Goal: Task Accomplishment & Management: Complete application form

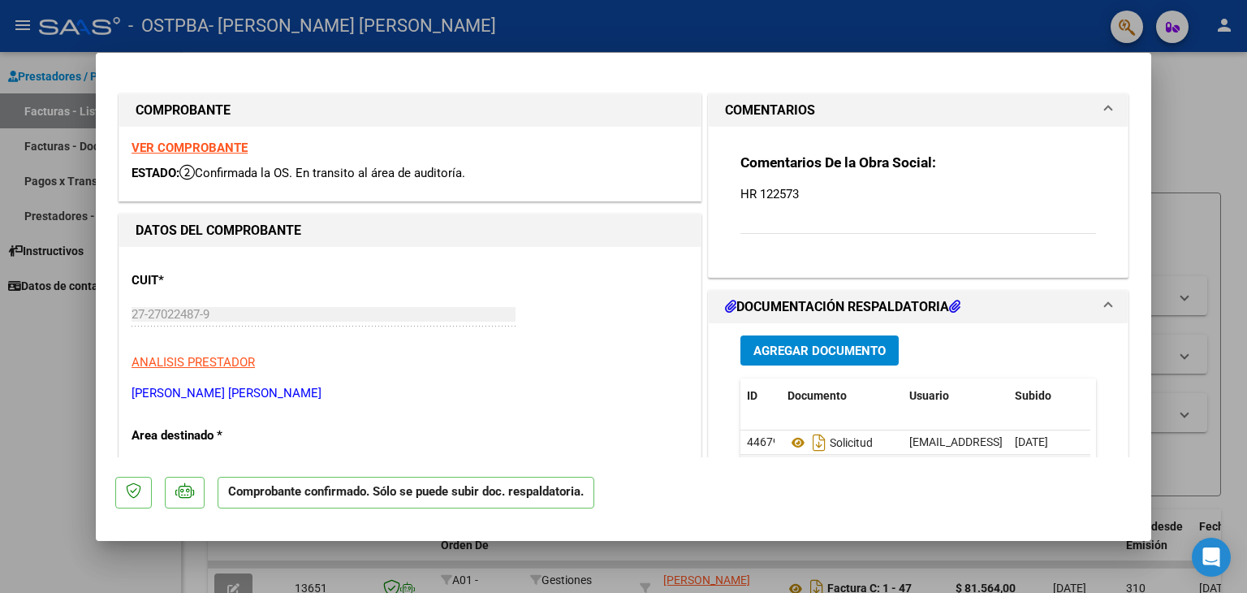
click at [24, 370] on div at bounding box center [623, 296] width 1247 height 593
type input "$ 0,00"
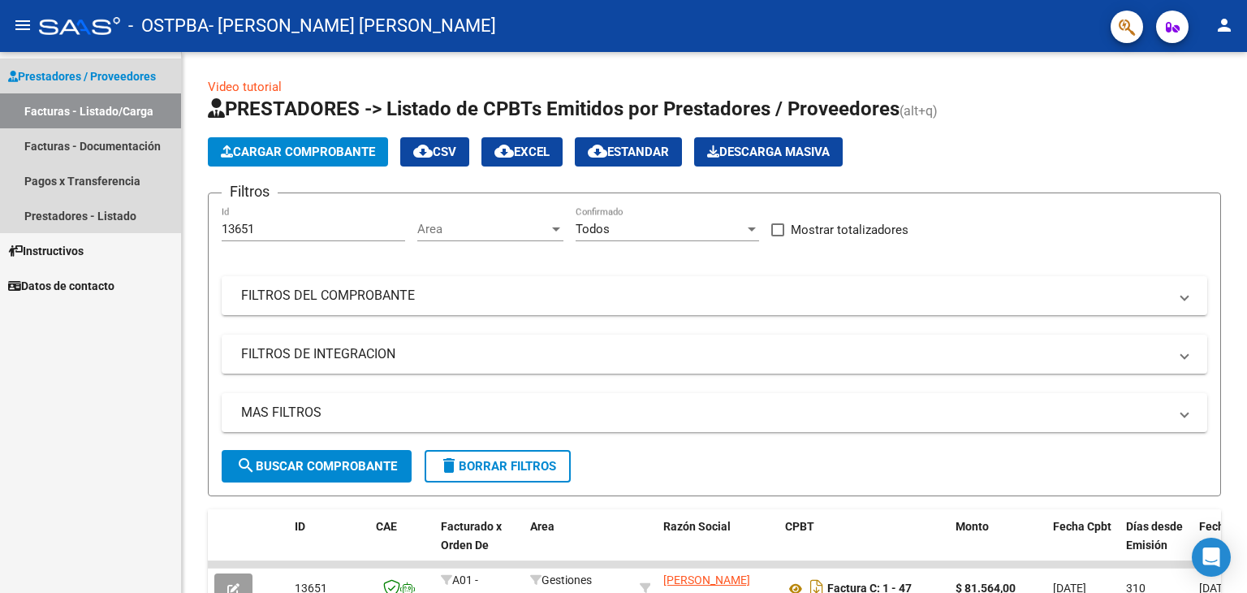
click at [120, 111] on link "Facturas - Listado/Carga" at bounding box center [90, 110] width 181 height 35
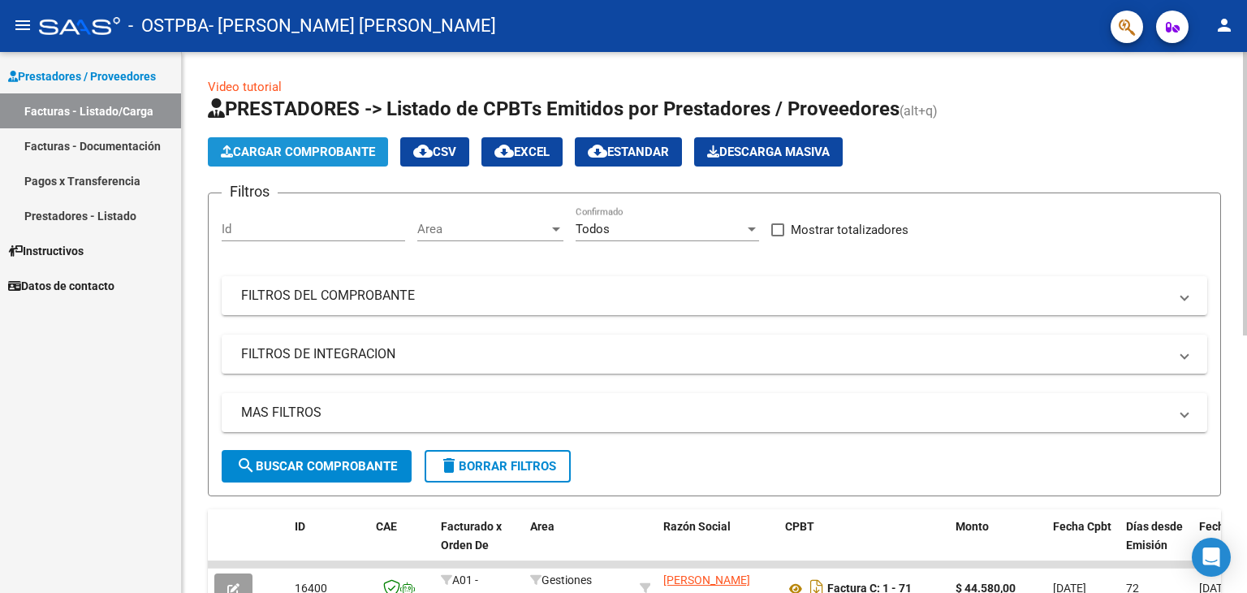
click at [276, 148] on span "Cargar Comprobante" at bounding box center [298, 152] width 154 height 15
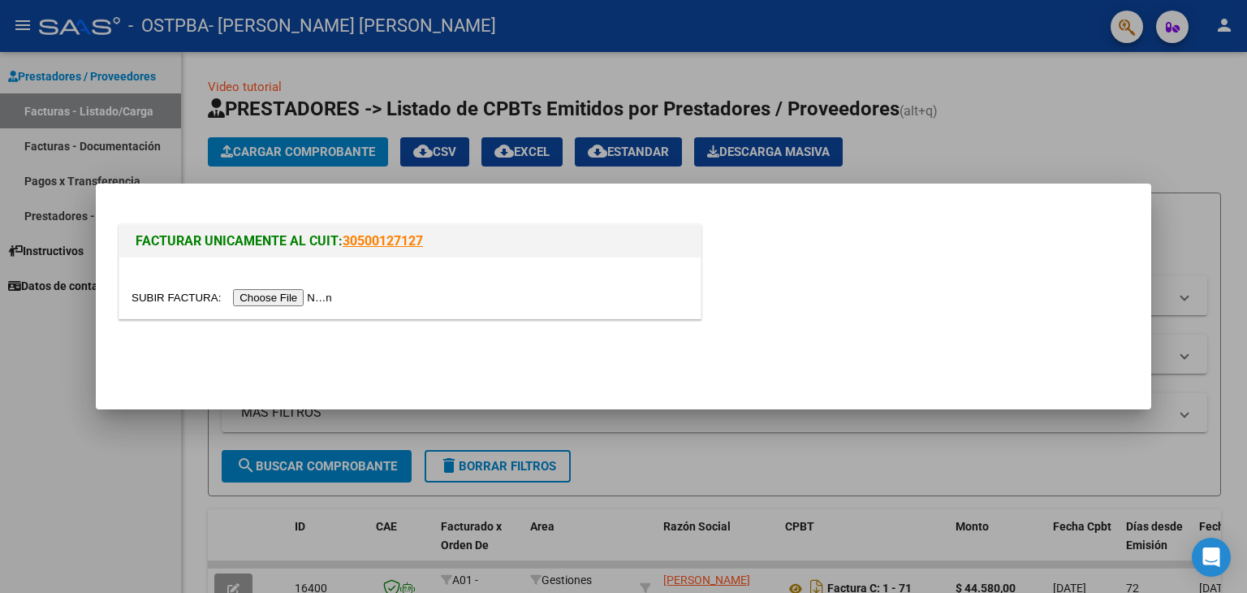
click at [311, 296] on input "file" at bounding box center [234, 297] width 205 height 17
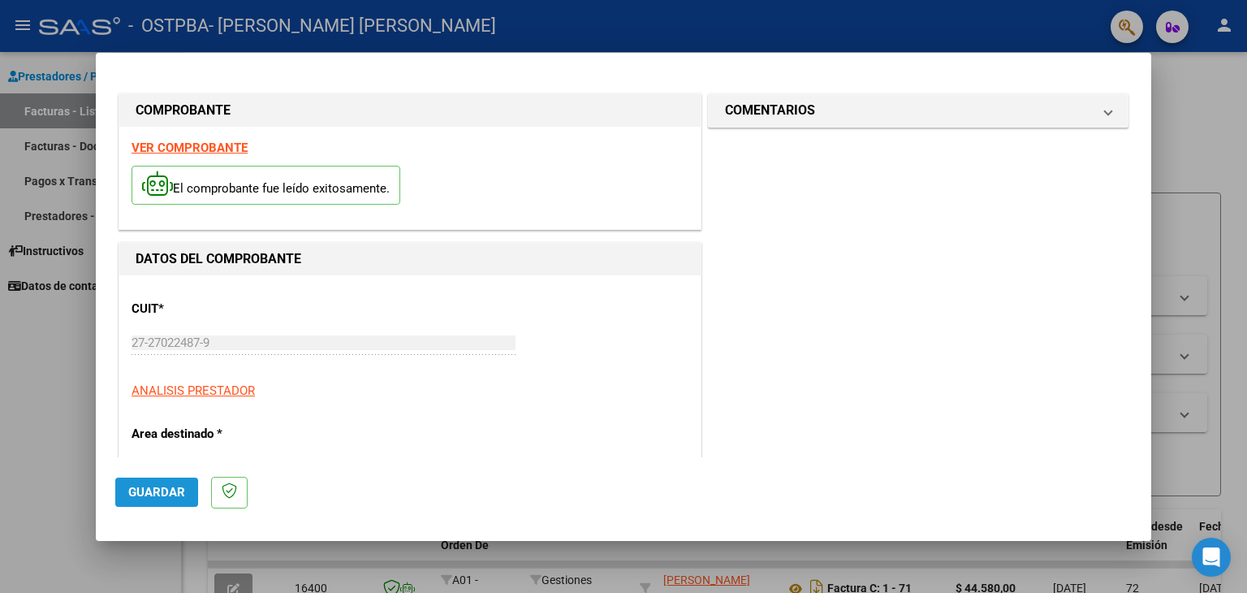
click at [140, 498] on span "Guardar" at bounding box center [156, 492] width 57 height 15
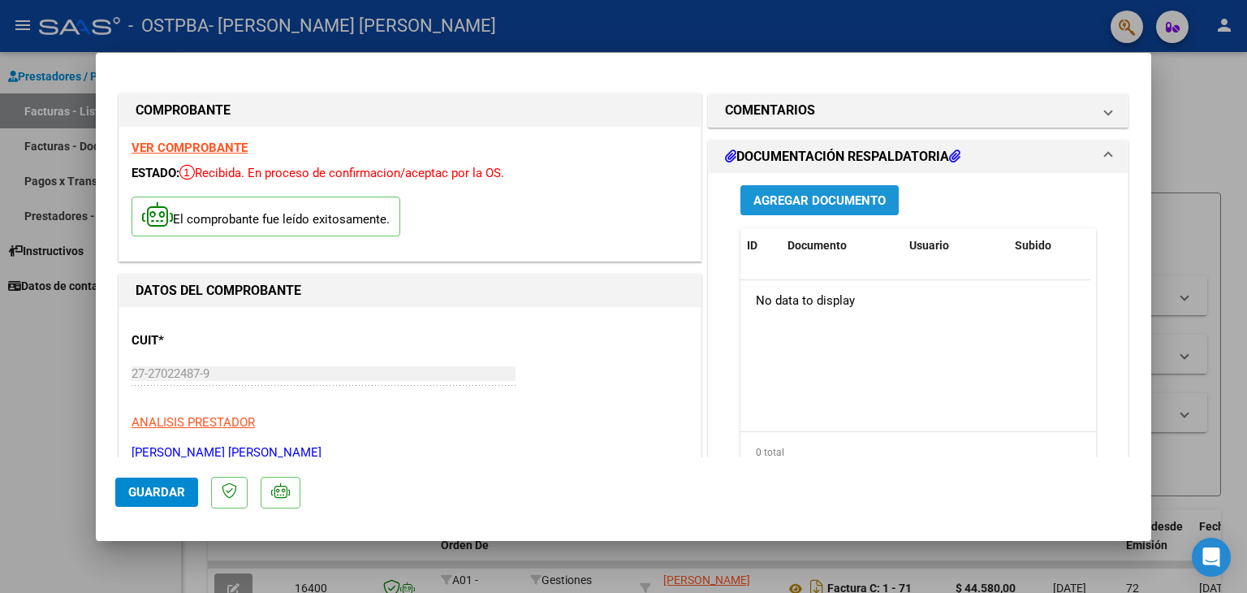
click at [796, 204] on span "Agregar Documento" at bounding box center [820, 200] width 132 height 15
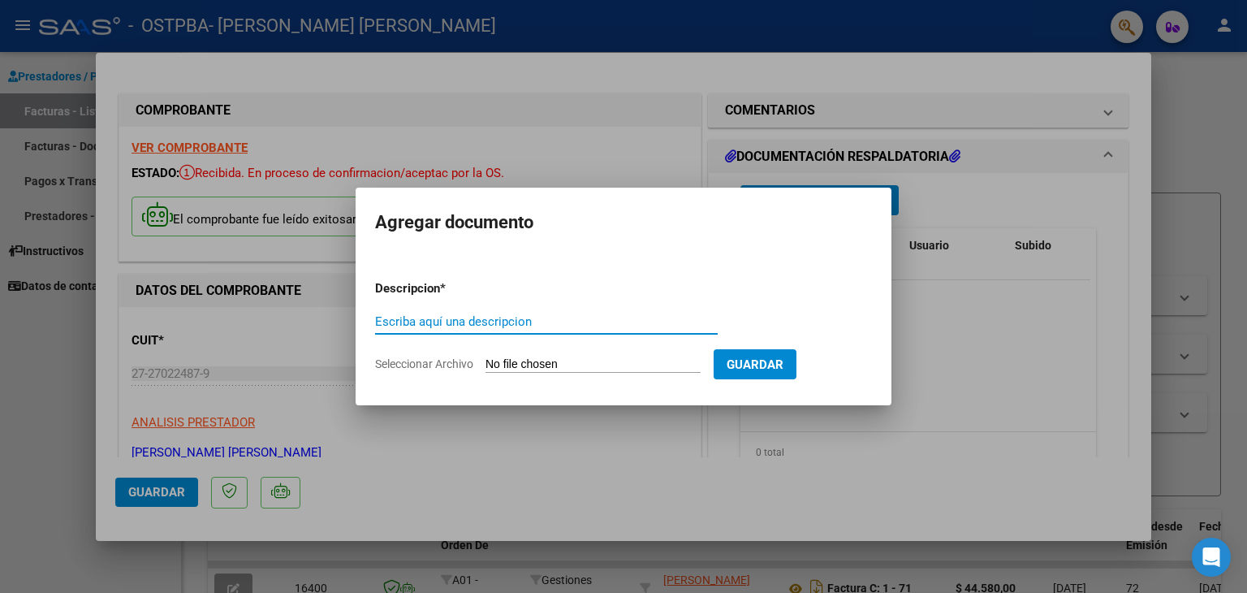
click at [426, 324] on input "Escriba aquí una descripcion" at bounding box center [546, 321] width 343 height 15
type input "p"
type input "Pedido"
click at [659, 364] on input "Seleccionar Archivo" at bounding box center [593, 364] width 215 height 15
type input "C:\fakepath\[PERSON_NAME] (1).docx"
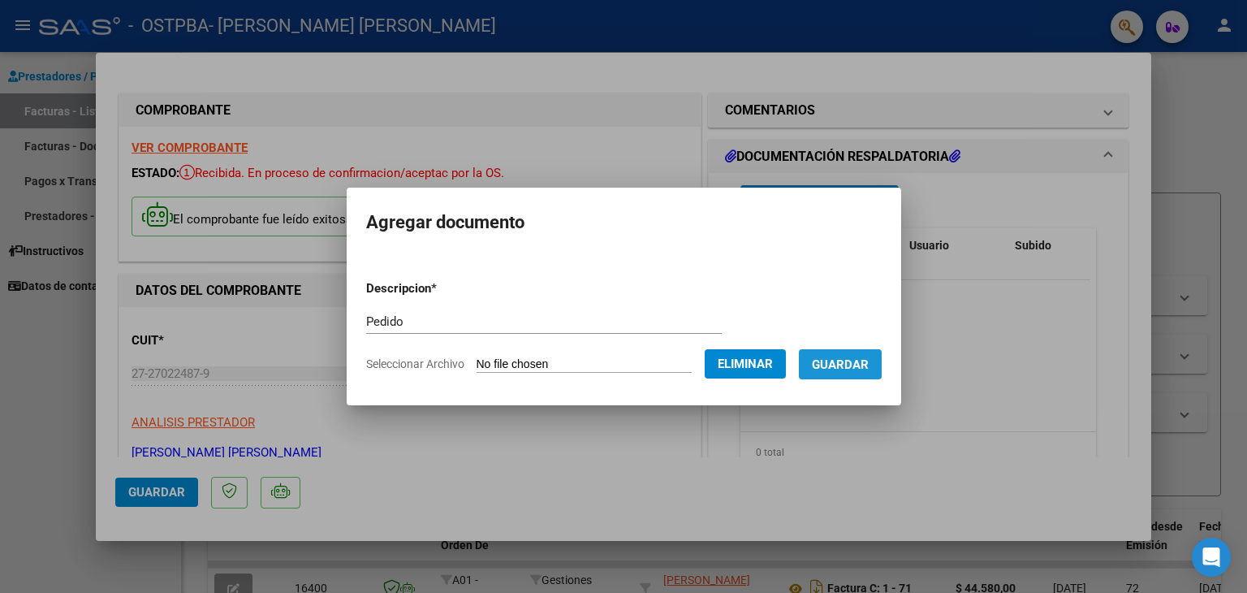
click at [851, 361] on span "Guardar" at bounding box center [840, 364] width 57 height 15
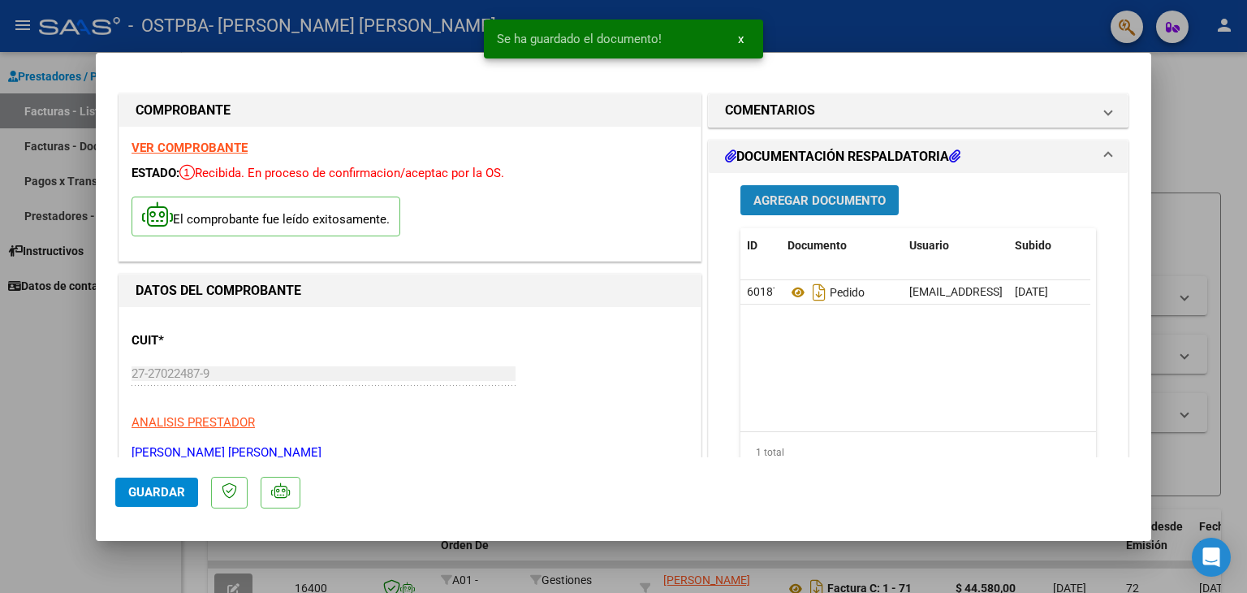
click at [798, 199] on span "Agregar Documento" at bounding box center [820, 200] width 132 height 15
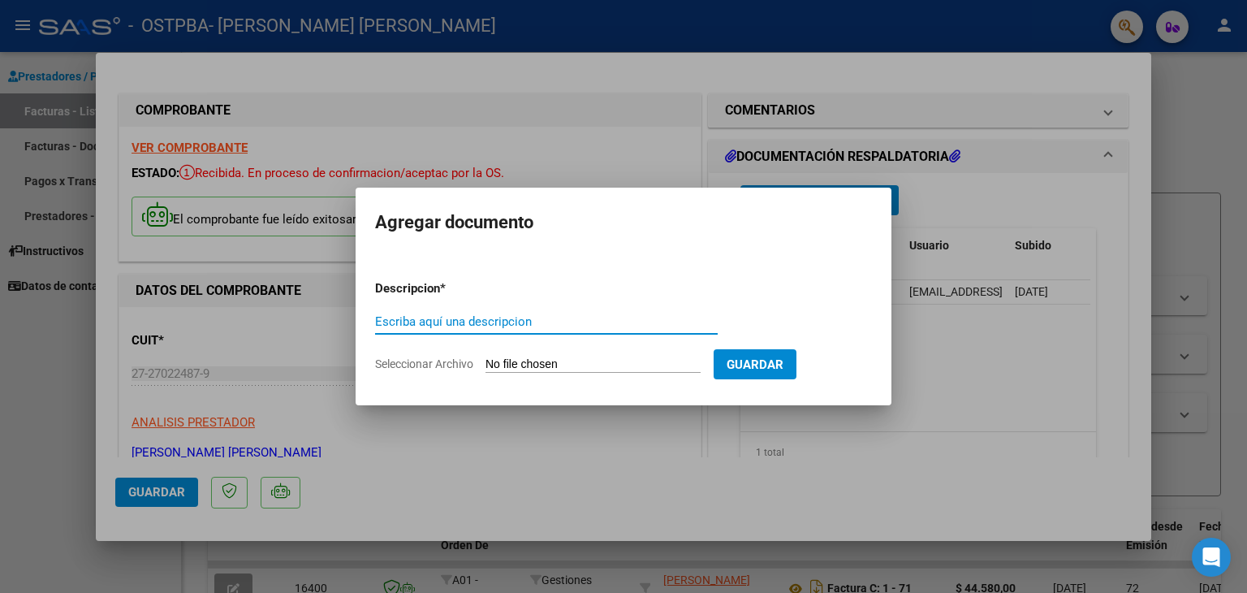
click at [455, 318] on input "Escriba aquí una descripcion" at bounding box center [546, 321] width 343 height 15
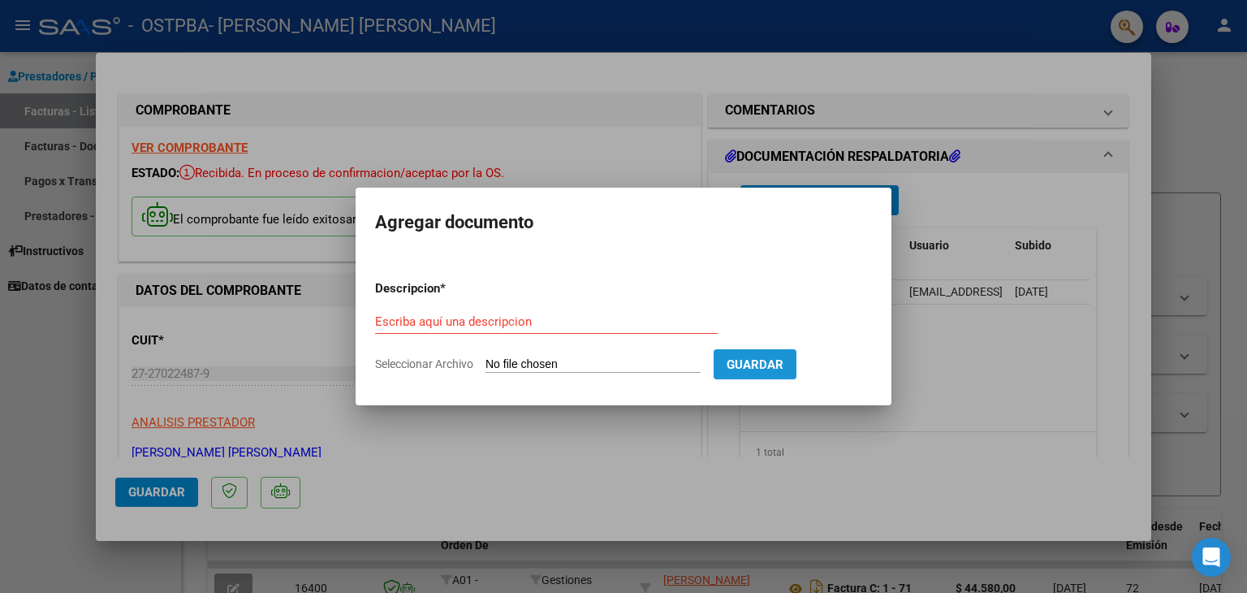
click at [784, 365] on span "Guardar" at bounding box center [755, 364] width 57 height 15
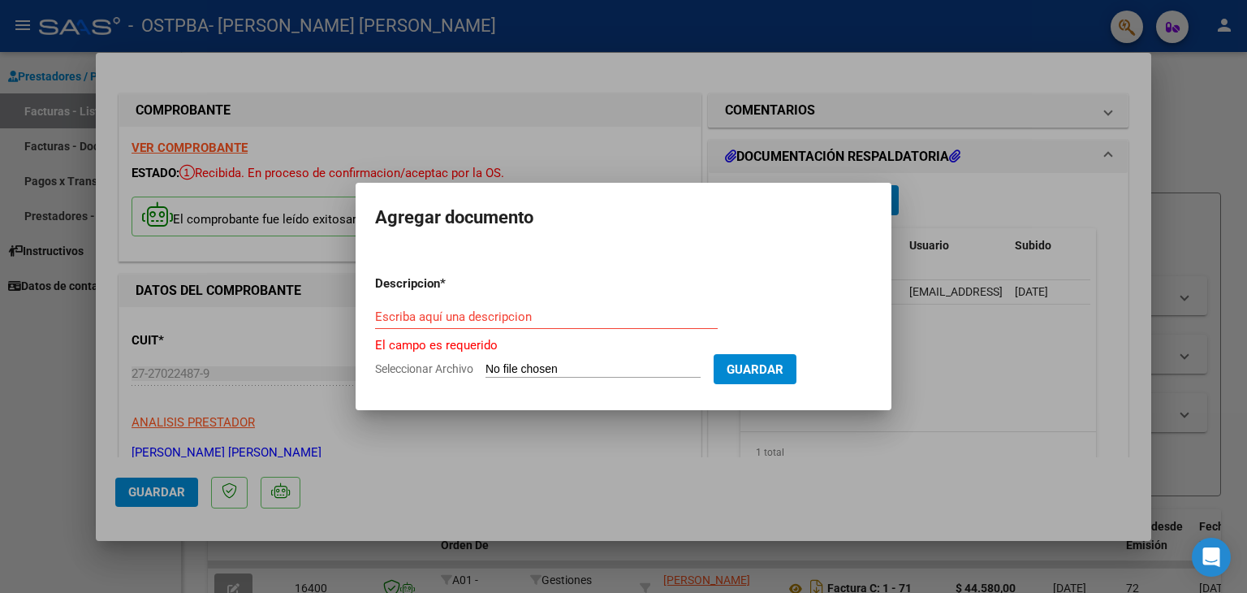
click at [994, 347] on div at bounding box center [623, 296] width 1247 height 593
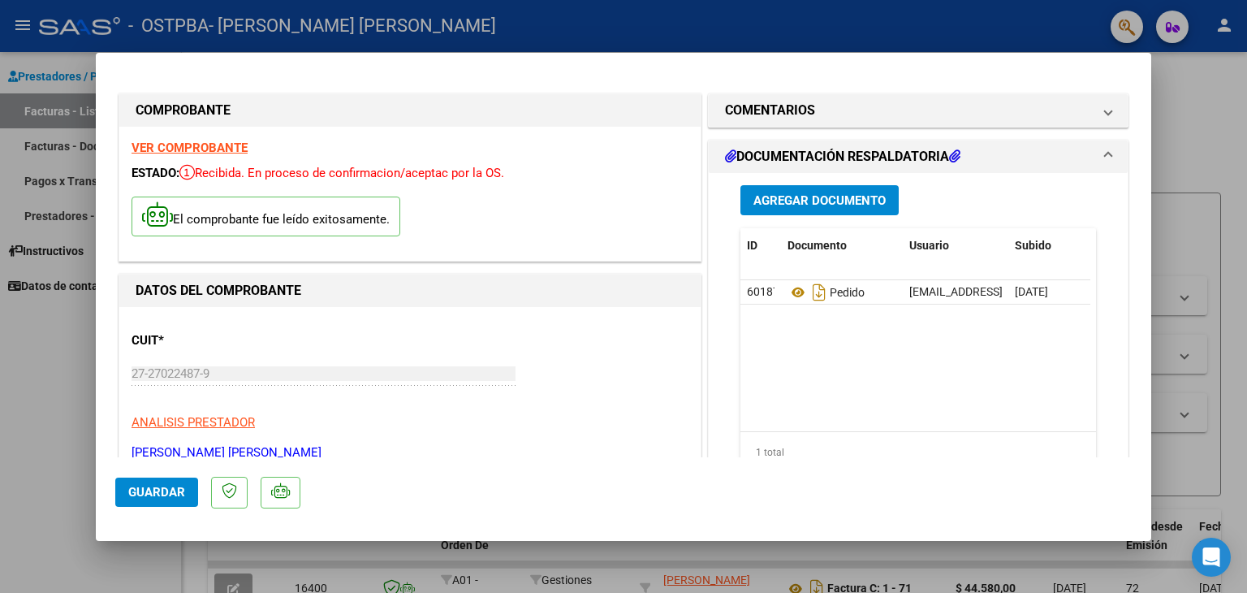
click at [178, 145] on strong "VER COMPROBANTE" at bounding box center [190, 147] width 116 height 15
click at [153, 492] on span "Guardar" at bounding box center [156, 492] width 57 height 15
click at [161, 490] on span "Guardar" at bounding box center [156, 492] width 57 height 15
click at [39, 357] on div at bounding box center [623, 296] width 1247 height 593
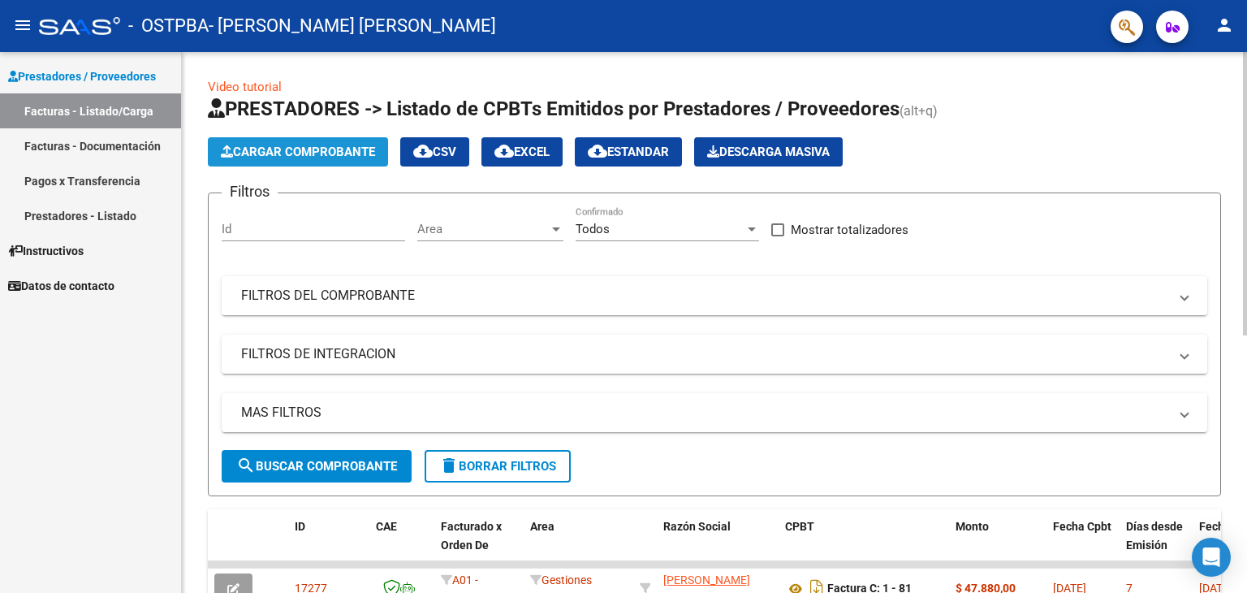
click at [261, 146] on span "Cargar Comprobante" at bounding box center [298, 152] width 154 height 15
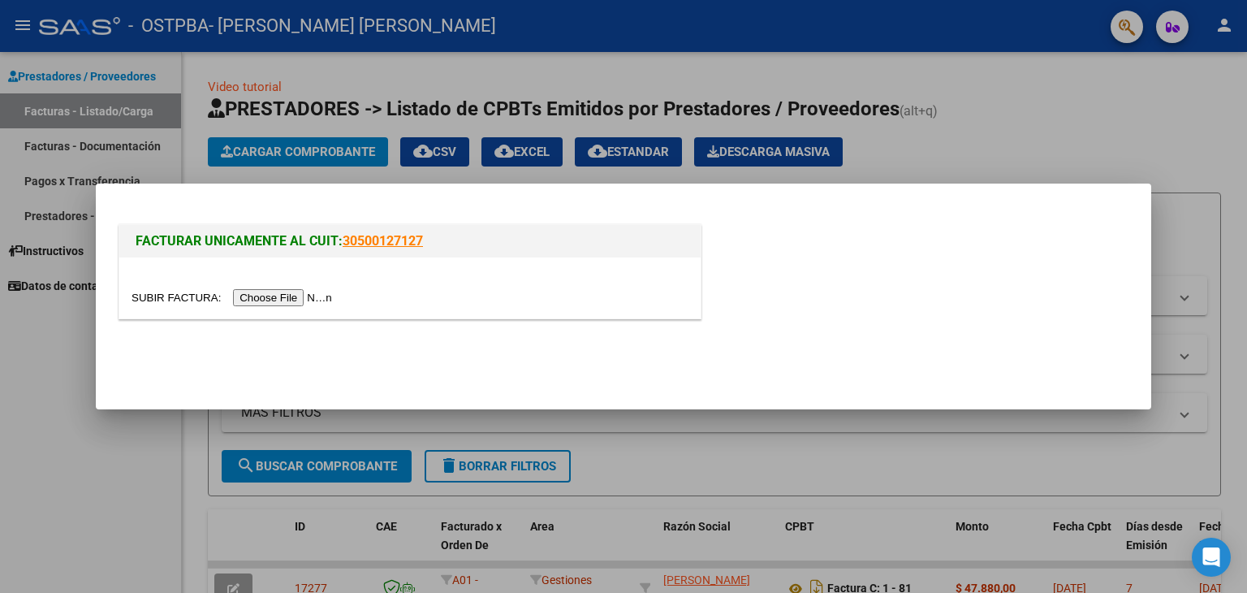
click at [300, 300] on input "file" at bounding box center [234, 297] width 205 height 17
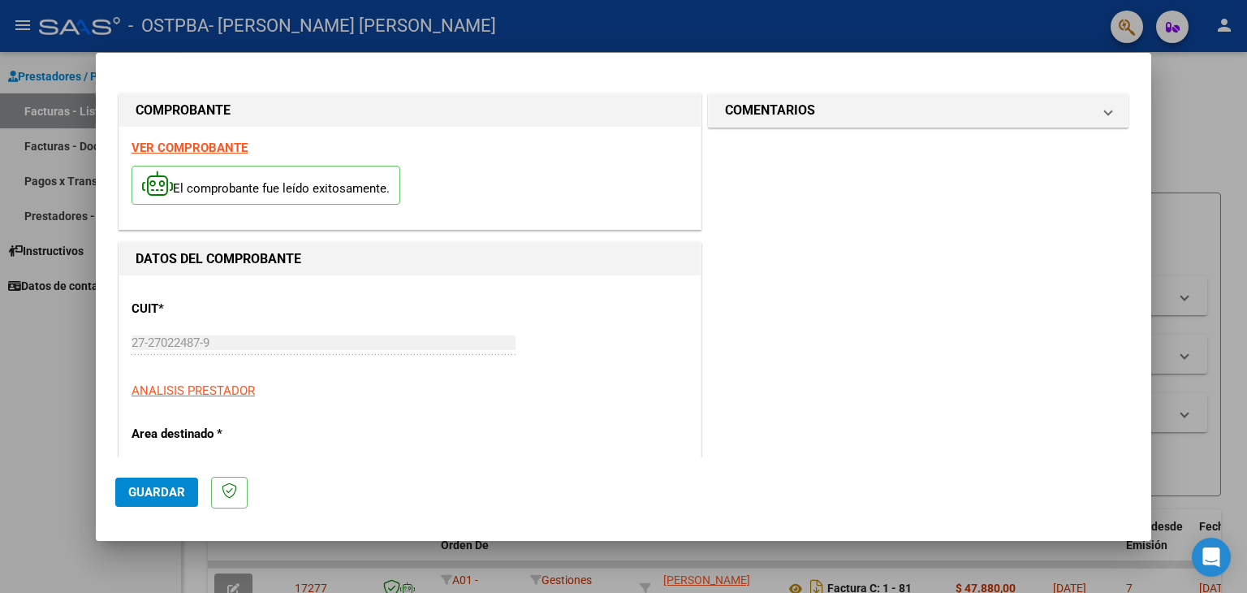
click at [200, 149] on strong "VER COMPROBANTE" at bounding box center [190, 147] width 116 height 15
click at [162, 493] on span "Guardar" at bounding box center [156, 492] width 57 height 15
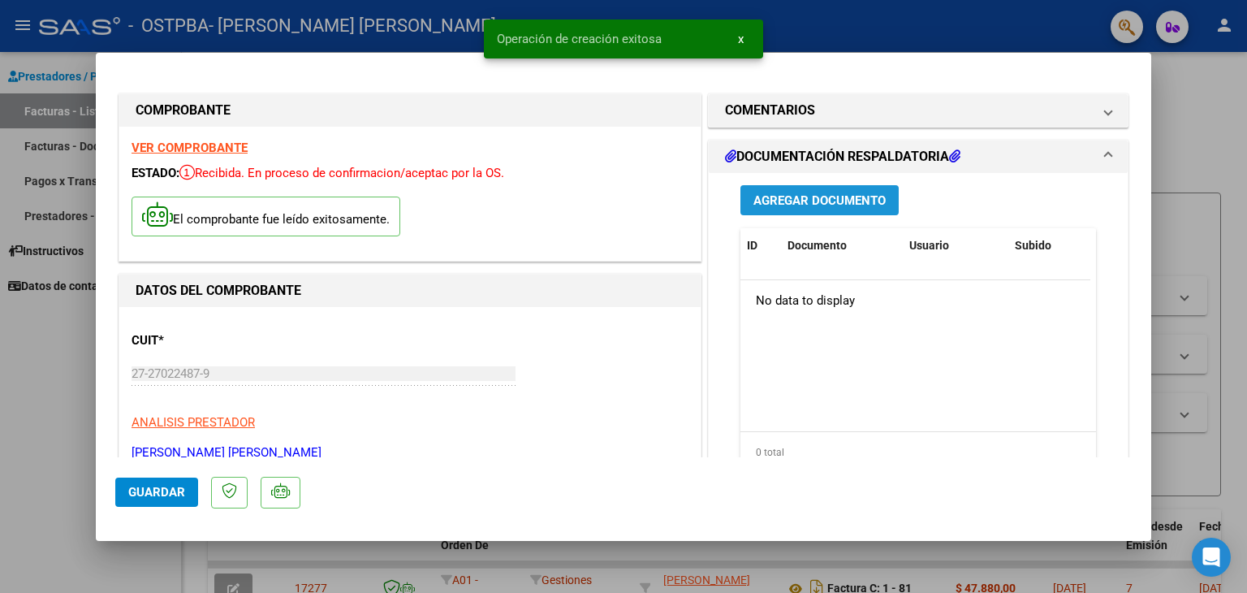
click at [793, 198] on span "Agregar Documento" at bounding box center [820, 200] width 132 height 15
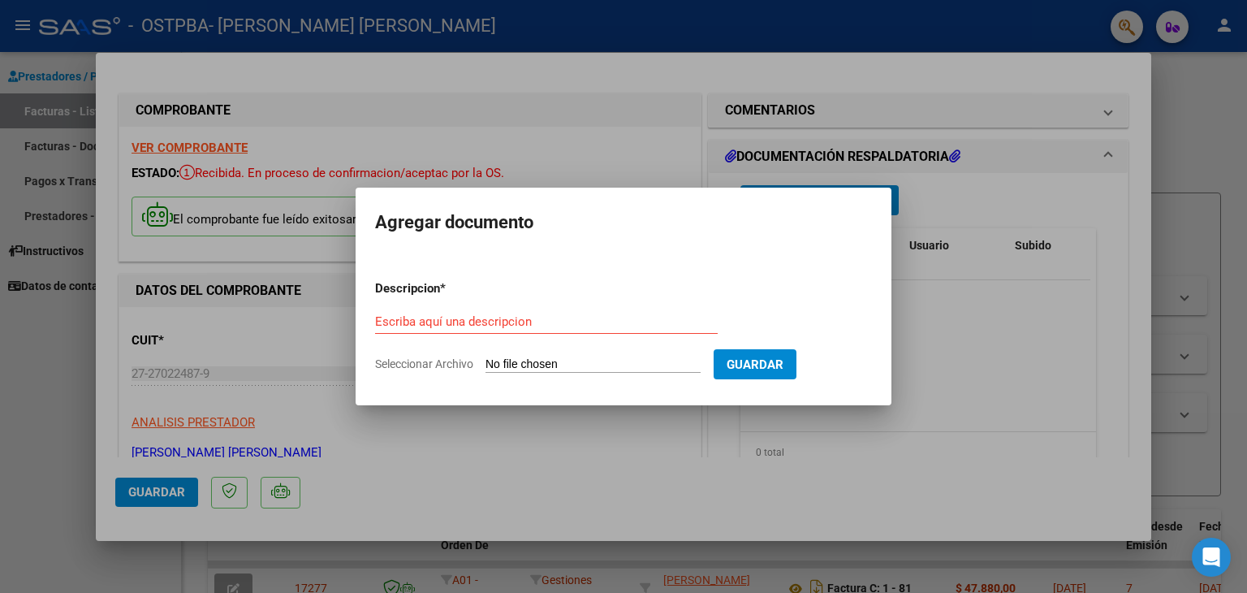
type input "C:\fakepath\Marisa_20250811_0001.pdf"
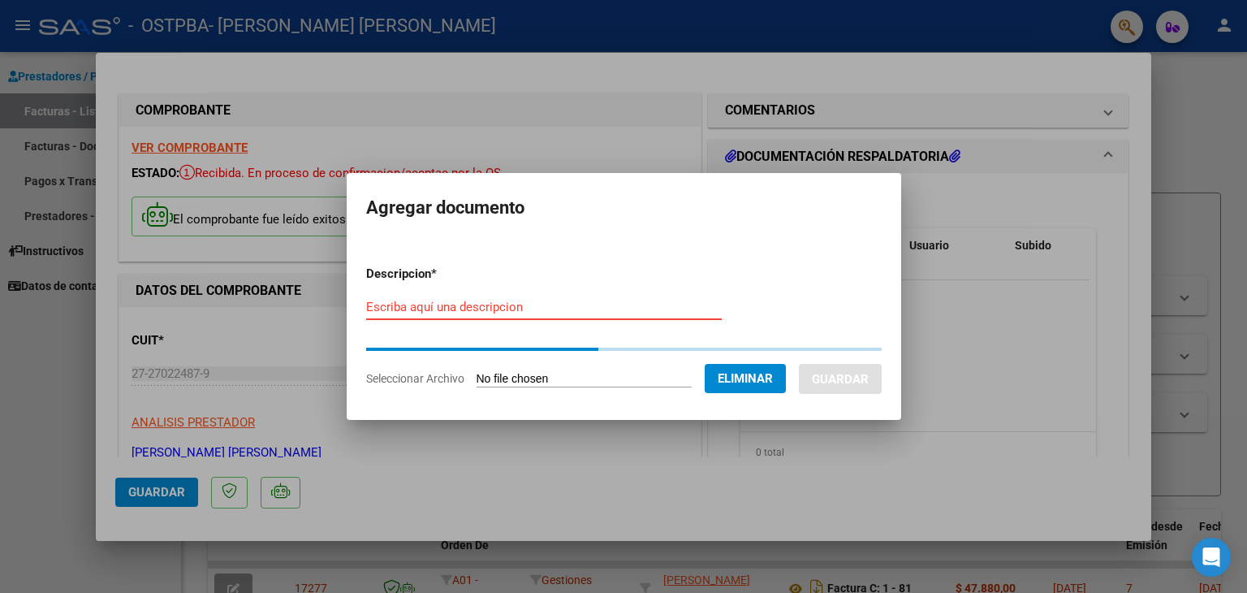
click at [505, 308] on input "Escriba aquí una descripcion" at bounding box center [544, 307] width 356 height 15
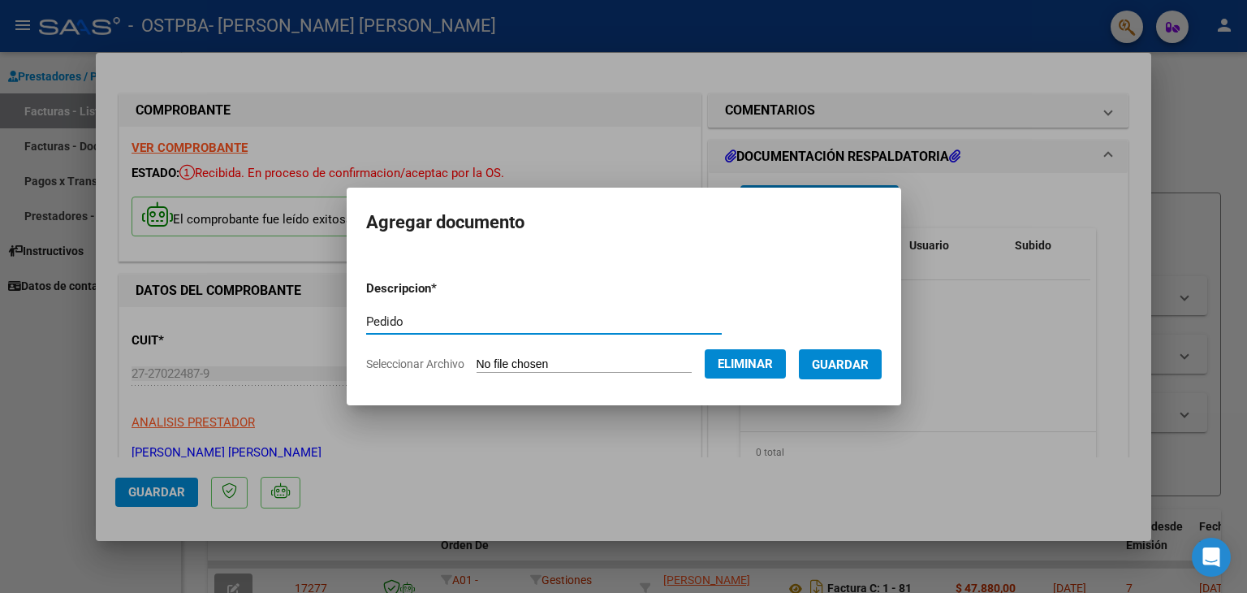
type input "Pedido"
click at [836, 355] on button "Guardar" at bounding box center [840, 364] width 83 height 30
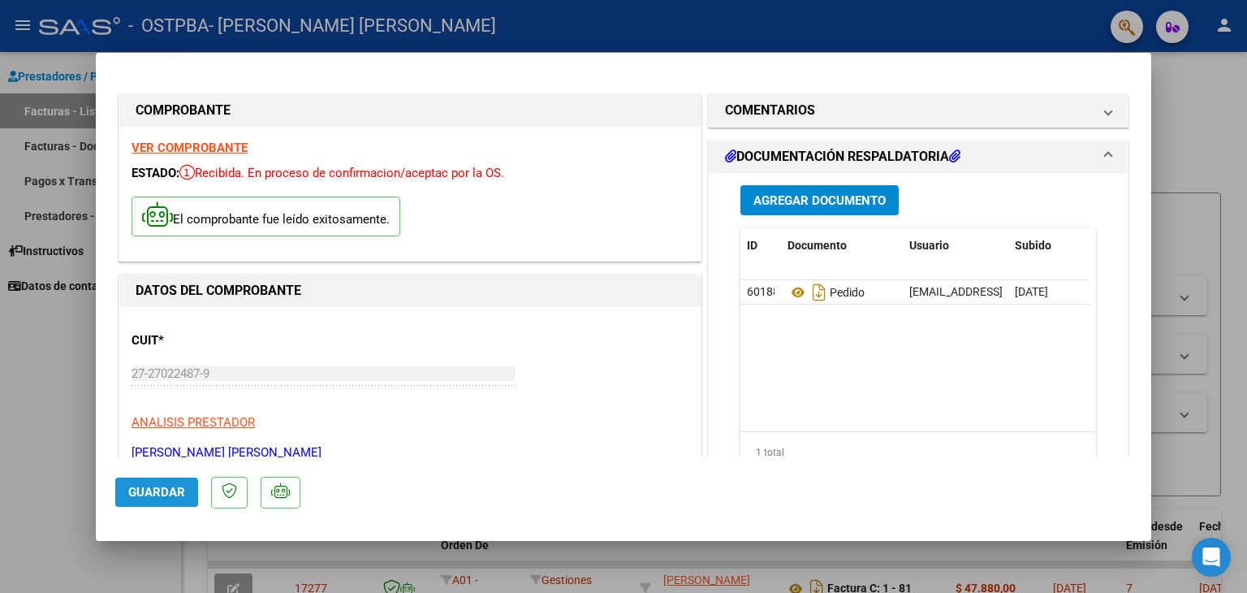
click at [149, 495] on span "Guardar" at bounding box center [156, 492] width 57 height 15
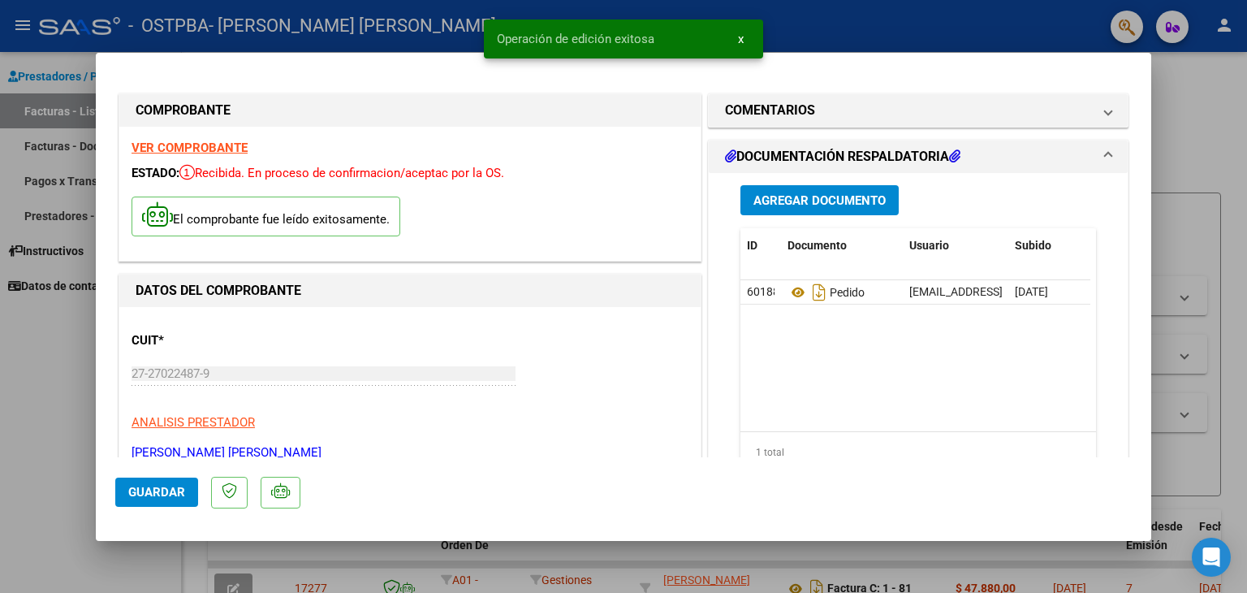
click at [51, 391] on div at bounding box center [623, 296] width 1247 height 593
type input "$ 0,00"
